Goal: Task Accomplishment & Management: Use online tool/utility

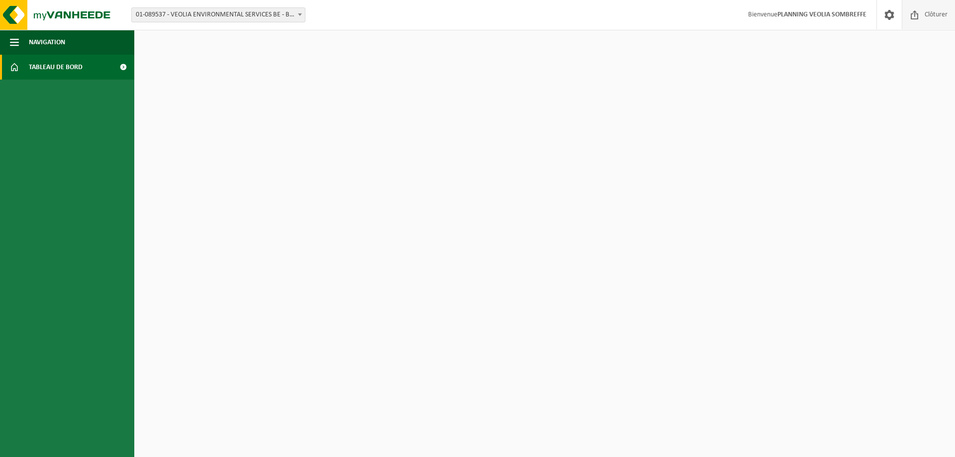
click at [919, 15] on span at bounding box center [914, 14] width 15 height 29
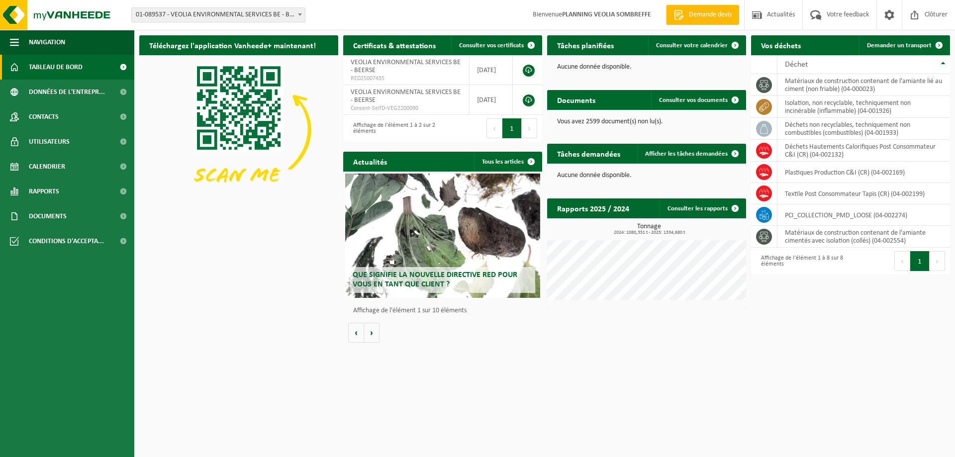
click at [172, 14] on span "01-089537 - VEOLIA ENVIRONMENTAL SERVICES BE - BEERSE" at bounding box center [218, 15] width 173 height 14
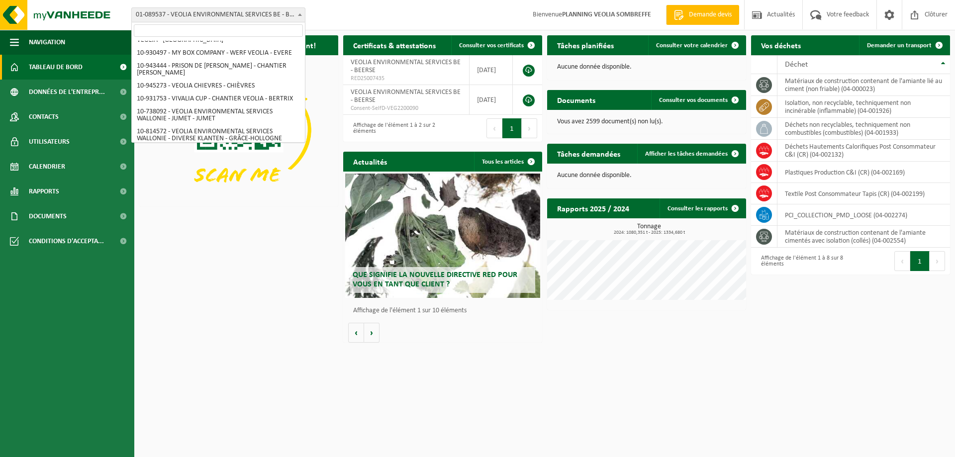
scroll to position [732, 0]
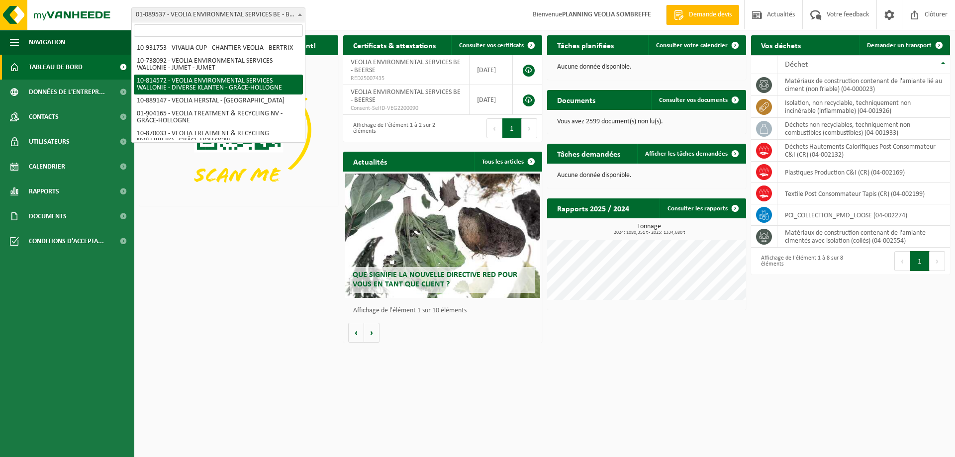
select select "37628"
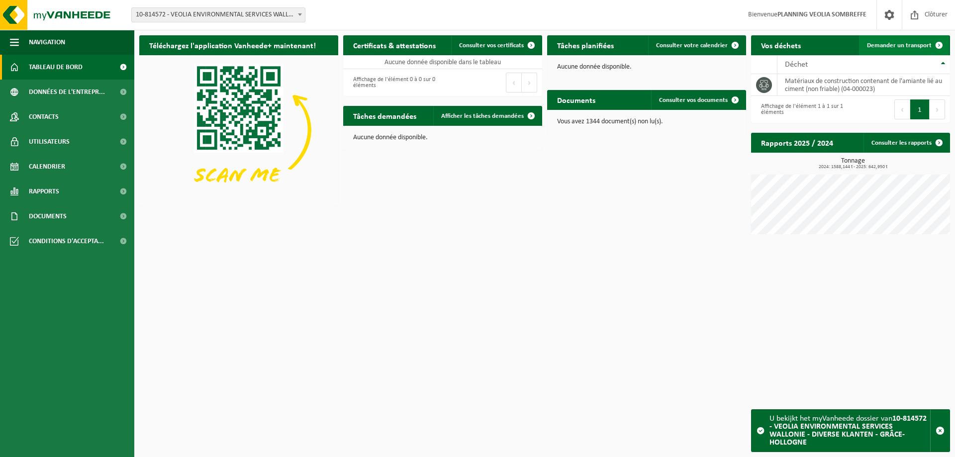
click at [885, 43] on span "Demander un transport" at bounding box center [899, 45] width 65 height 6
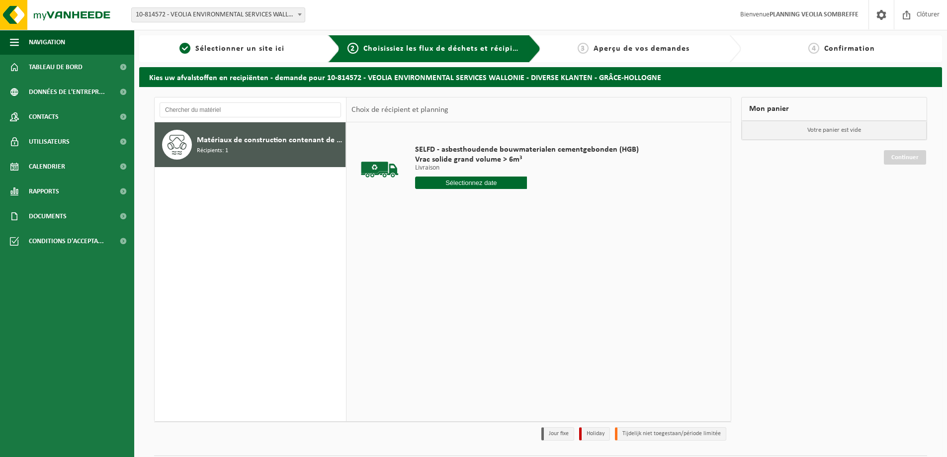
click at [468, 183] on input "text" at bounding box center [471, 183] width 112 height 12
click at [442, 270] on div "14" at bounding box center [441, 271] width 17 height 16
type input "à partir de 2025-10-14"
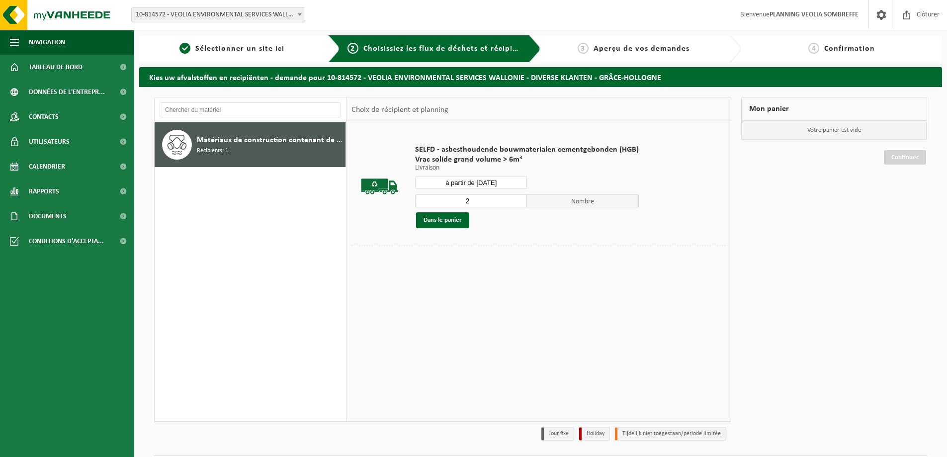
type input "2"
click at [518, 198] on input "2" at bounding box center [471, 200] width 112 height 13
click at [456, 217] on button "Dans le panier" at bounding box center [442, 220] width 53 height 16
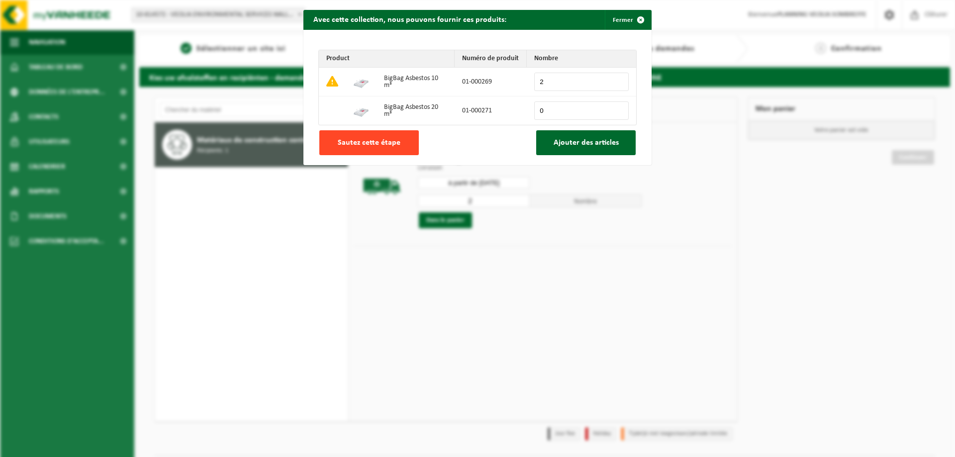
click at [357, 143] on span "Sautez cette étape" at bounding box center [369, 143] width 63 height 8
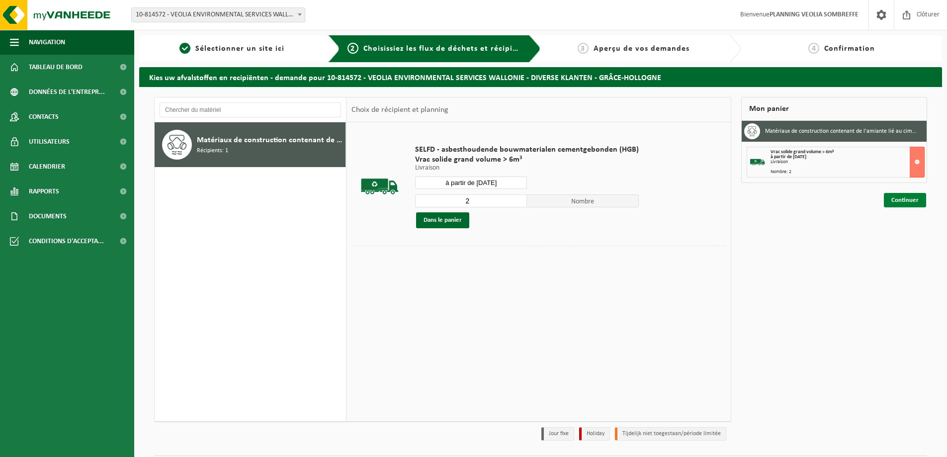
click at [904, 203] on link "Continuer" at bounding box center [905, 200] width 42 height 14
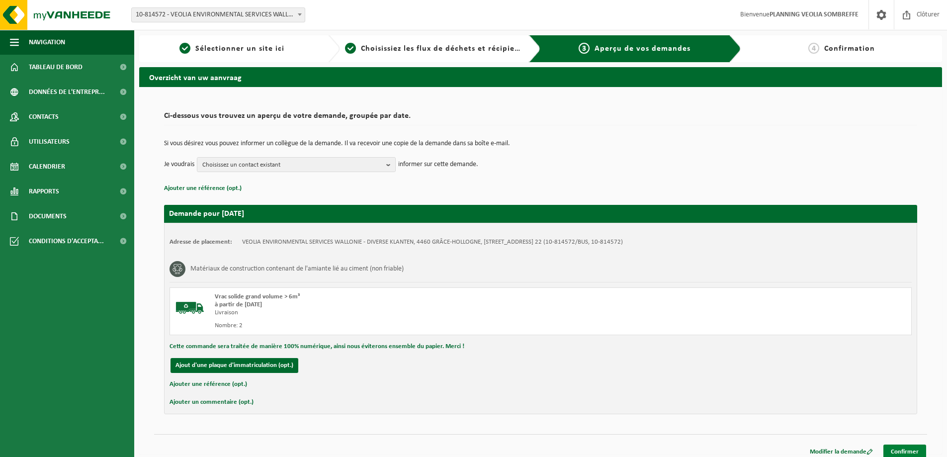
click at [895, 448] on link "Confirmer" at bounding box center [905, 452] width 43 height 14
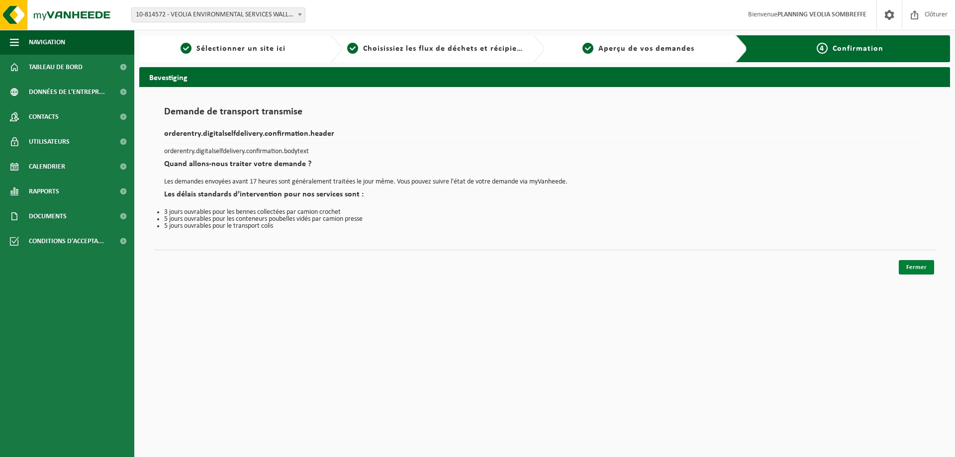
click at [920, 269] on link "Fermer" at bounding box center [916, 267] width 35 height 14
